Goal: Information Seeking & Learning: Learn about a topic

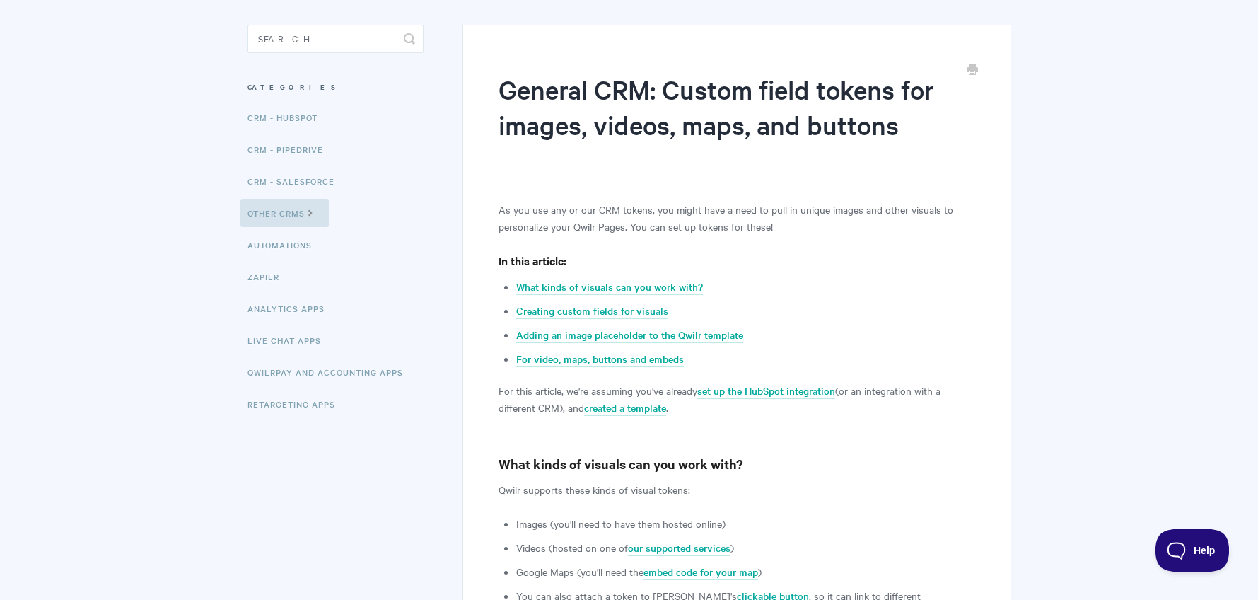
scroll to position [118, 0]
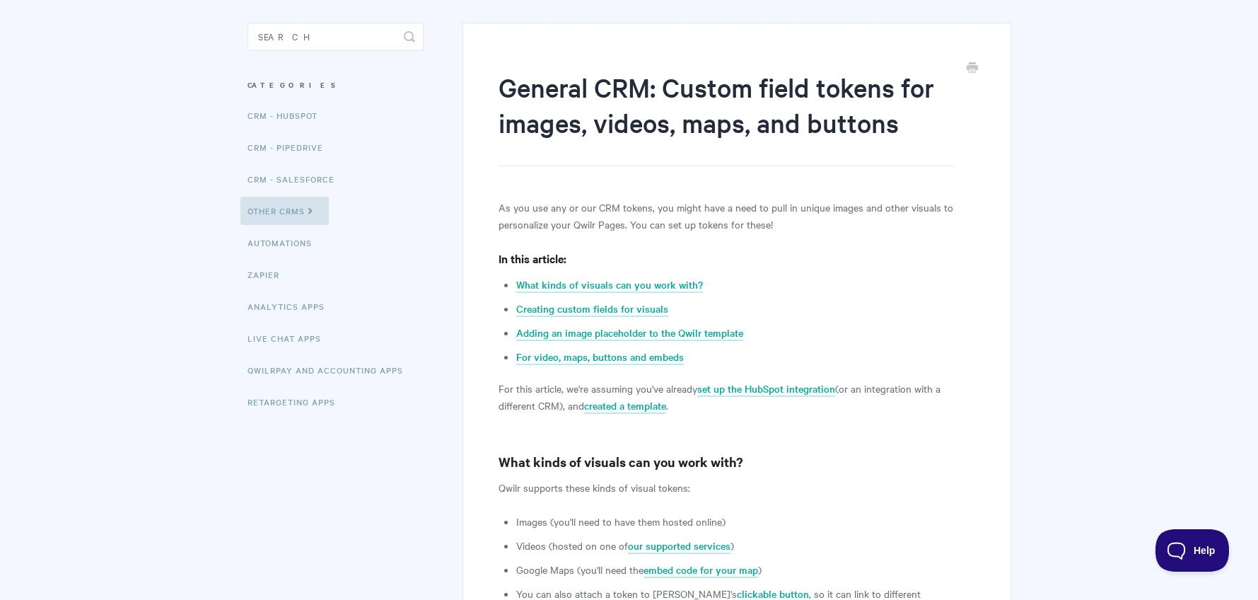
click at [273, 99] on aside "Toggle Search Categories CRM - HubSpot CRM - Pipedrive CRM - Salesforce Other C…" at bounding box center [335, 231] width 176 height 417
click at [274, 108] on link "CRM - HubSpot" at bounding box center [284, 115] width 88 height 28
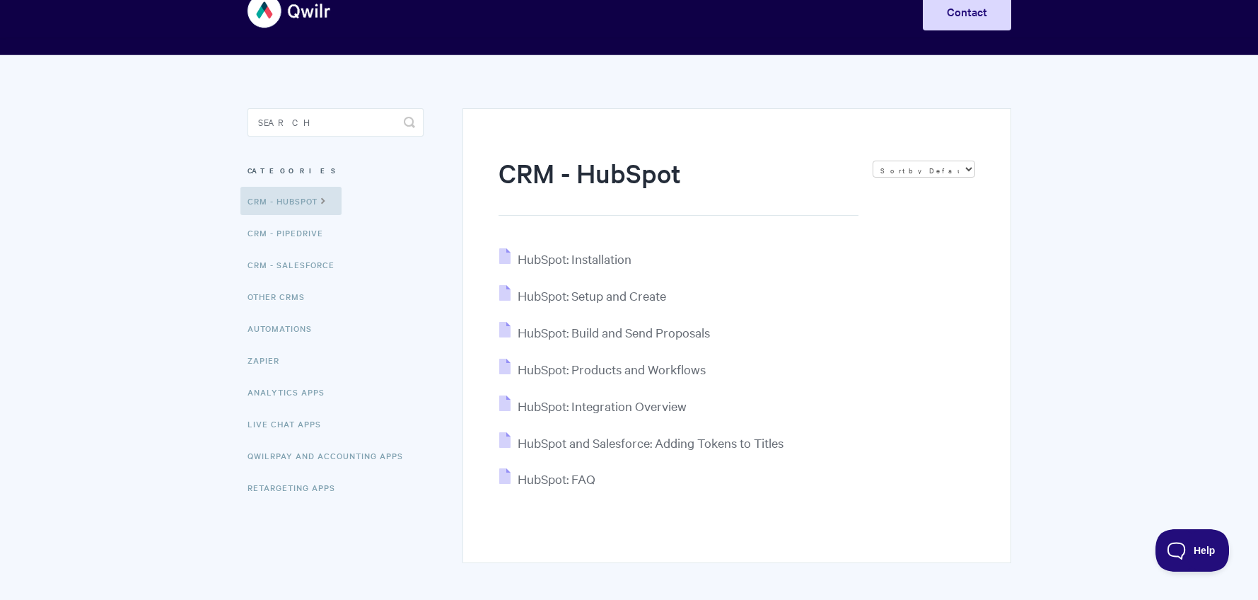
scroll to position [96, 0]
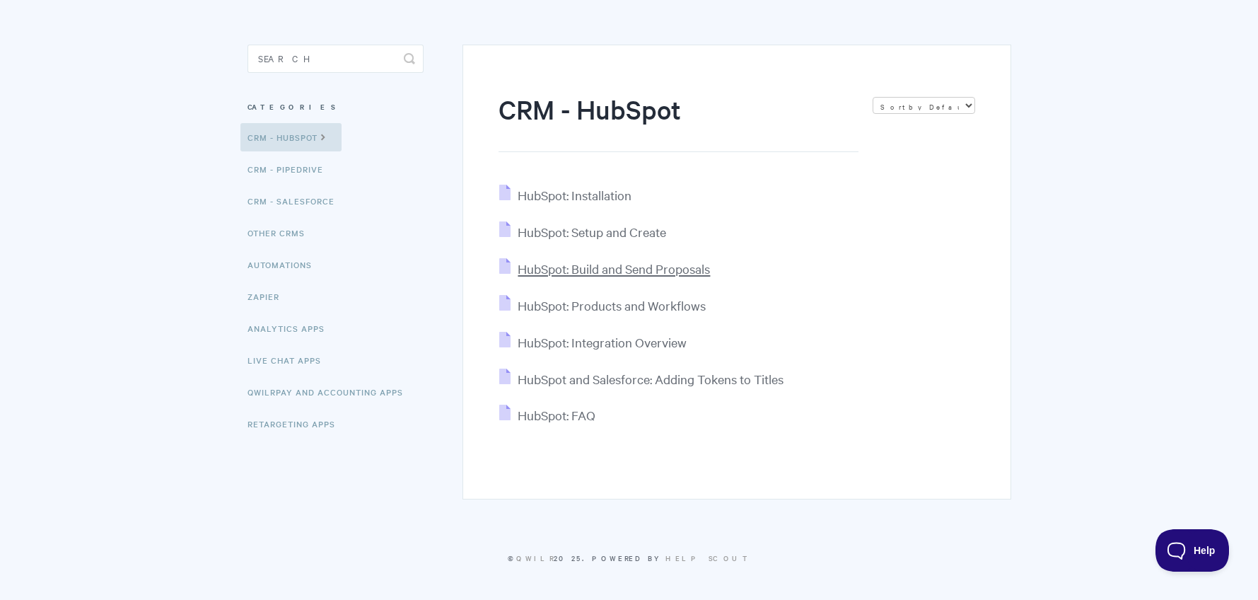
click at [674, 264] on span "HubSpot: Build and Send Proposals" at bounding box center [614, 268] width 192 height 16
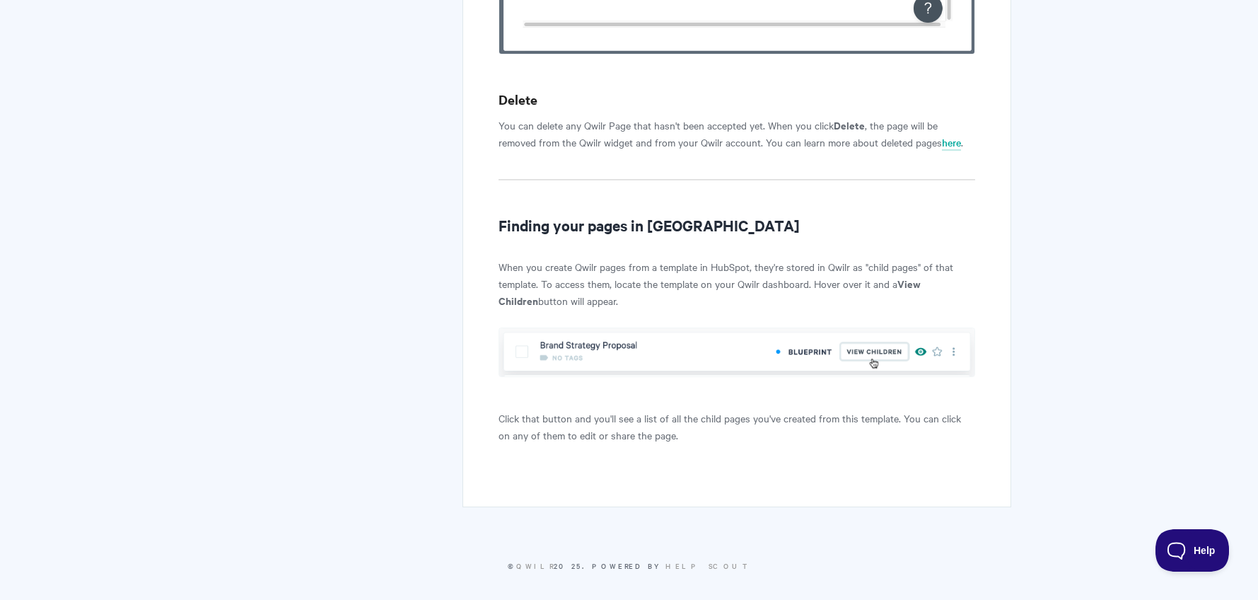
scroll to position [4991, 0]
